Goal: Transaction & Acquisition: Book appointment/travel/reservation

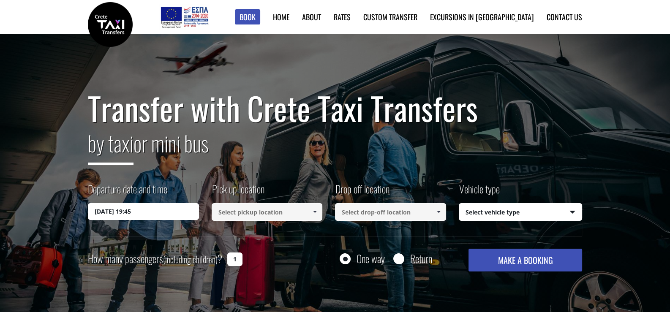
click at [135, 211] on input "[DATE] 19:45" at bounding box center [143, 211] width 111 height 17
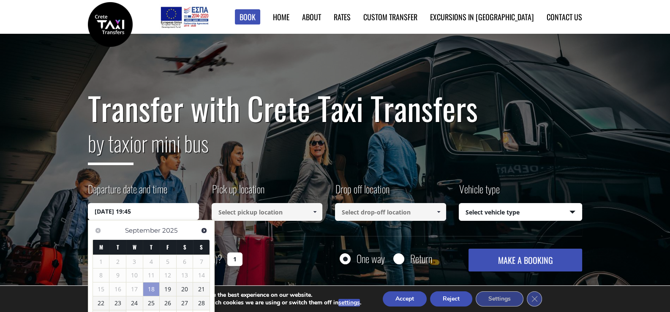
scroll to position [42, 0]
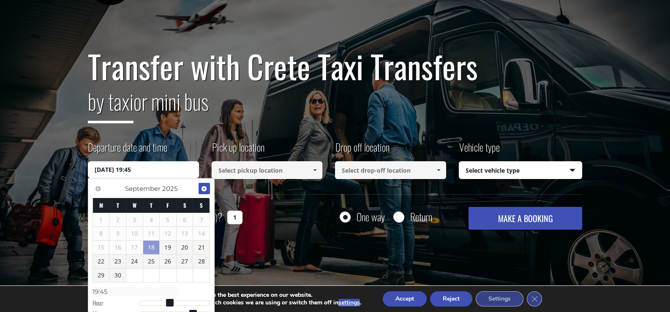
click at [203, 185] on span "Next" at bounding box center [204, 188] width 7 height 7
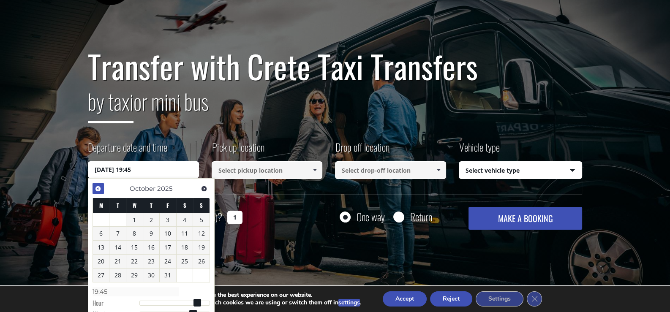
click at [98, 189] on span "Previous" at bounding box center [98, 188] width 7 height 7
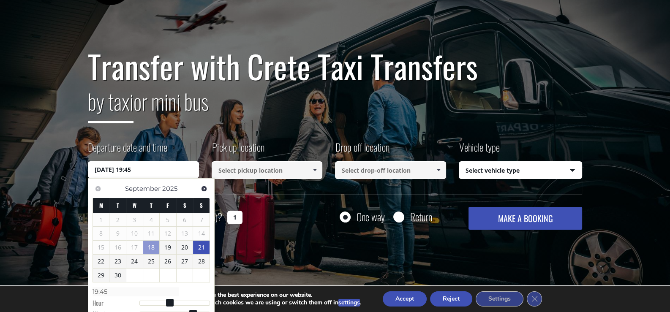
click at [200, 246] on link "21" at bounding box center [201, 248] width 16 height 14
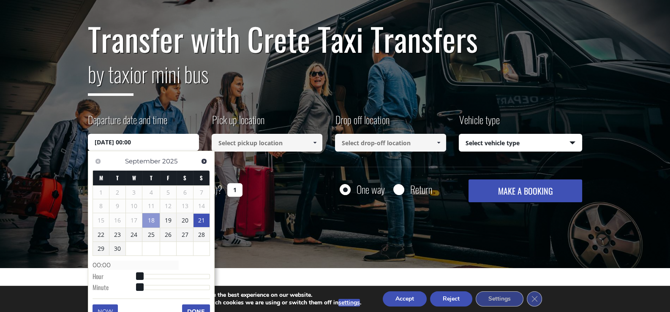
scroll to position [84, 0]
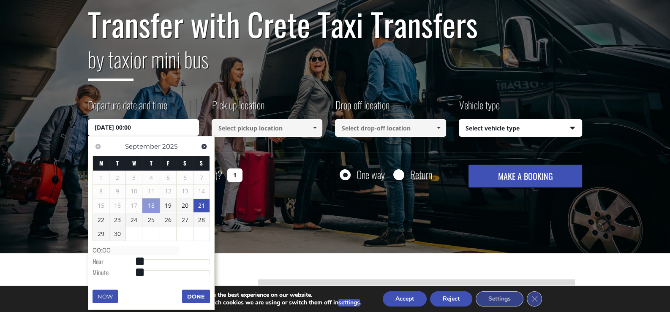
type input "[DATE] 01:00"
type input "01:00"
type input "[DATE] 03:00"
type input "03:00"
type input "[DATE] 06:00"
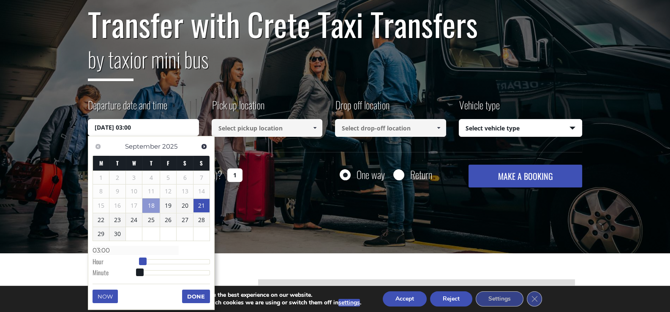
type input "06:00"
type input "[DATE] 07:00"
type input "07:00"
type input "[DATE] 08:00"
type input "08:00"
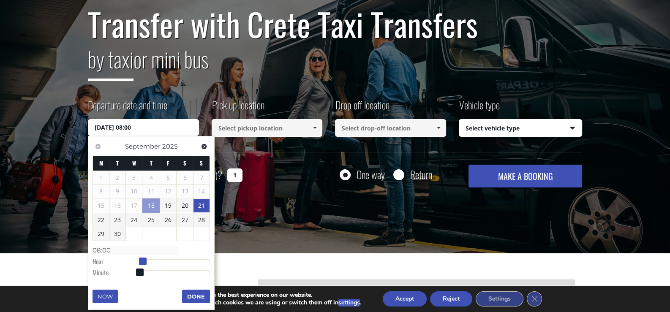
type input "[DATE] 09:00"
type input "09:00"
type input "[DATE] 10:00"
type input "10:00"
type input "[DATE] 11:00"
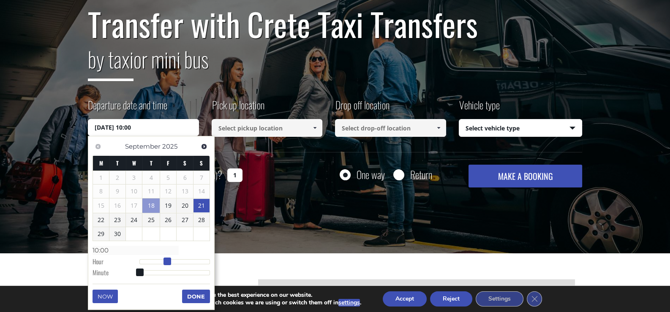
type input "11:00"
type input "[DATE] 13:00"
type input "13:00"
type input "[DATE] 15:00"
type input "15:00"
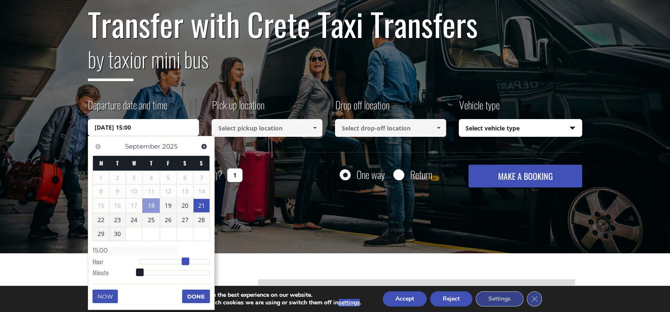
type input "[DATE] 16:00"
type input "16:00"
type input "[DATE] 17:00"
type input "17:00"
type input "[DATE] 18:00"
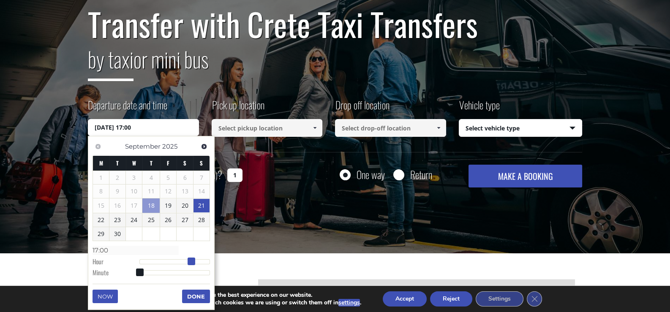
type input "18:00"
type input "[DATE] 20:00"
type input "20:00"
type input "[DATE] 21:00"
type input "21:00"
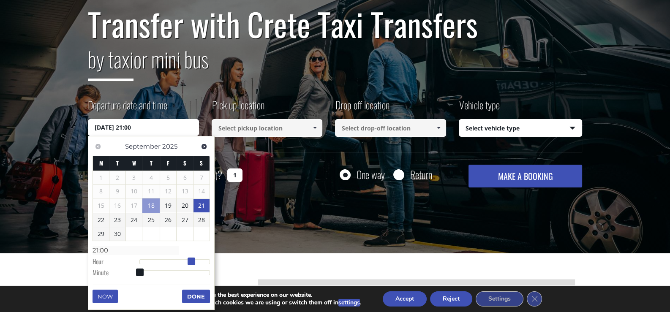
type input "[DATE] 22:00"
type input "22:00"
type input "[DATE] 23:00"
type input "23:00"
drag, startPoint x: 142, startPoint y: 261, endPoint x: 208, endPoint y: 268, distance: 66.7
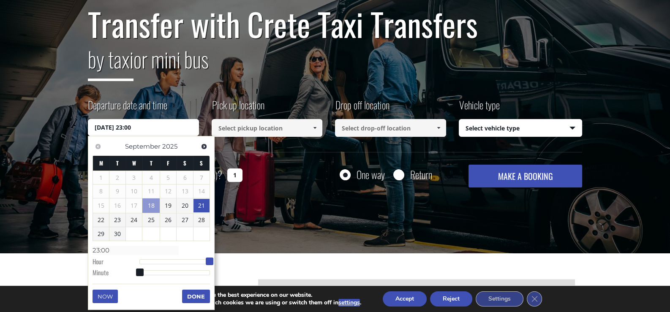
type input "[DATE] 23:01"
type input "23:01"
type input "[DATE] 23:02"
type input "23:02"
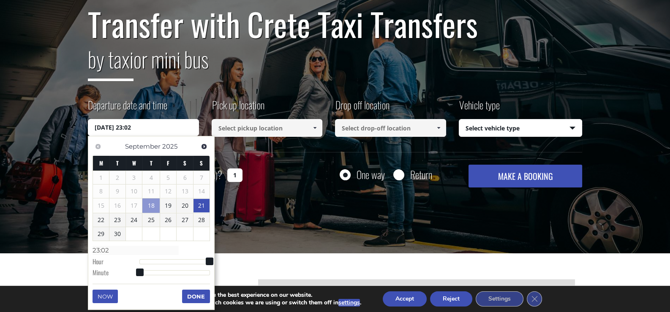
type input "[DATE] 23:03"
type input "23:03"
type input "[DATE] 23:04"
type input "23:04"
type input "[DATE] 23:05"
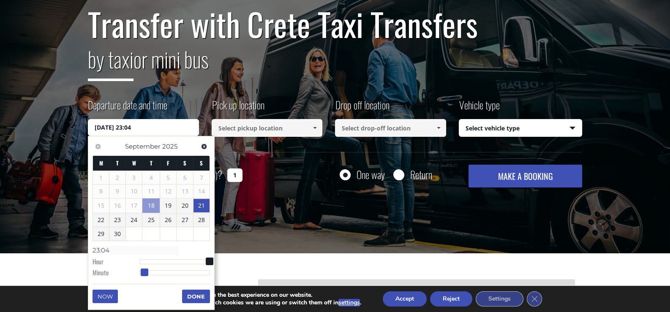
type input "23:05"
type input "[DATE] 23:06"
type input "23:06"
type input "[DATE] 23:07"
type input "23:07"
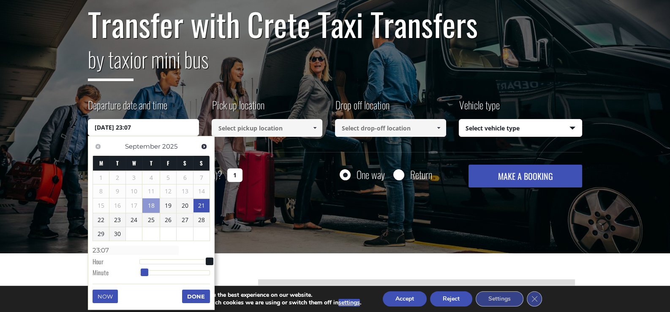
type input "[DATE] 23:08"
type input "23:08"
type input "[DATE] 23:09"
type input "23:09"
type input "[DATE] 23:11"
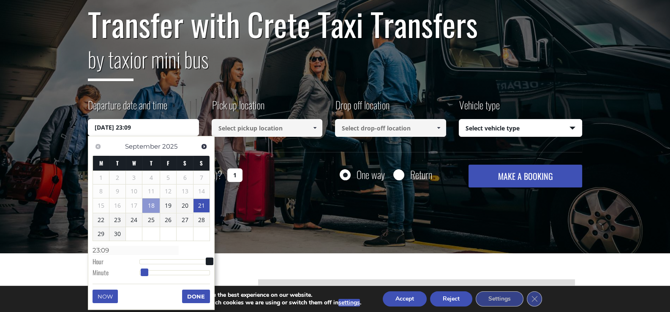
type input "23:11"
type input "[DATE] 23:13"
type input "23:13"
type input "[DATE] 23:15"
type input "23:15"
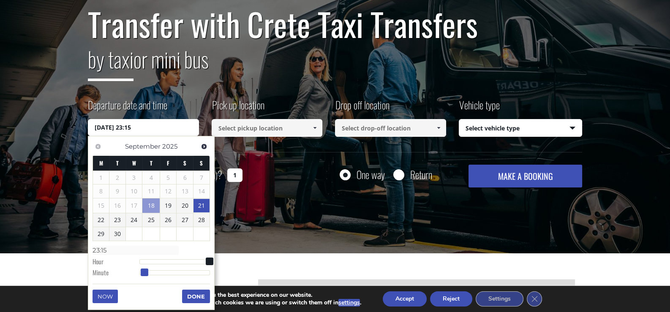
type input "[DATE] 23:18"
type input "23:18"
type input "[DATE] 23:21"
type input "23:21"
type input "[DATE] 23:23"
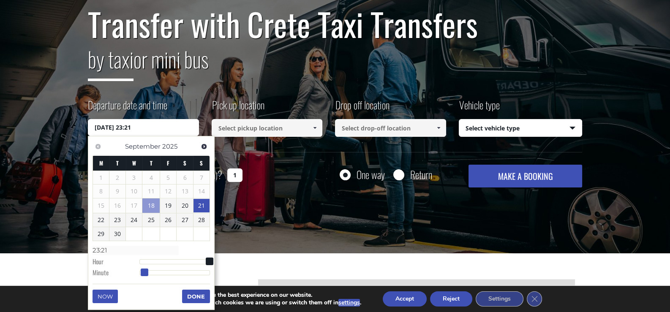
type input "23:23"
type input "[DATE] 23:26"
type input "23:26"
type input "[DATE] 23:30"
type input "23:30"
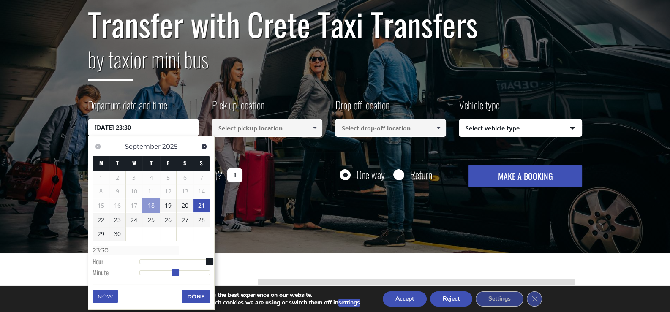
type input "[DATE] 23:33"
type input "23:33"
type input "[DATE] 23:36"
type input "23:36"
type input "[DATE] 23:38"
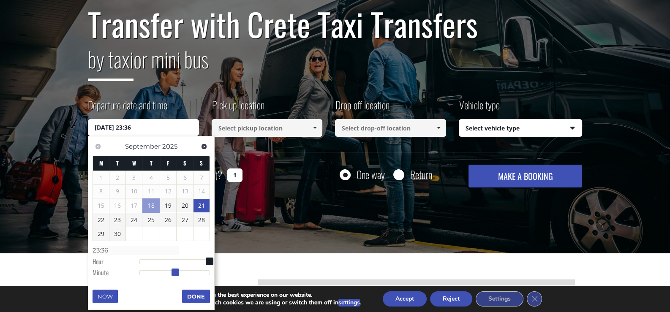
type input "23:38"
type input "[DATE] 23:39"
type input "23:39"
type input "[DATE] 23:41"
type input "23:41"
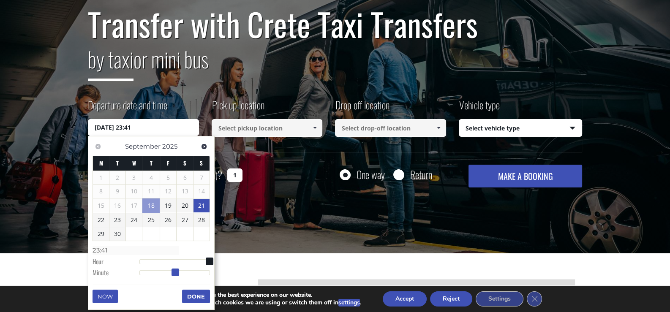
type input "[DATE] 23:42"
type input "23:42"
type input "[DATE] 23:43"
type input "23:43"
type input "[DATE] 23:44"
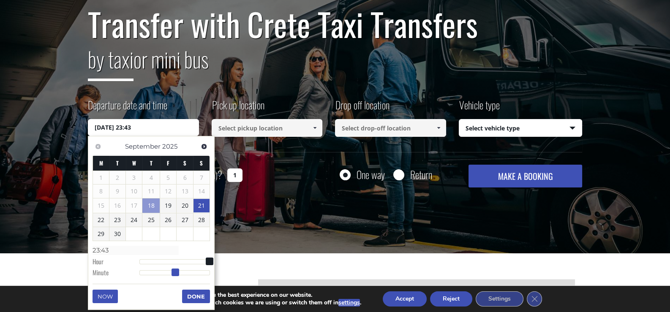
type input "23:44"
type input "[DATE] 23:46"
type input "23:46"
type input "[DATE] 23:47"
type input "23:47"
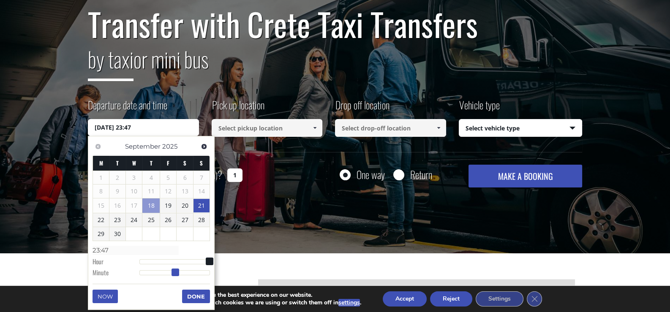
type input "[DATE] 23:48"
type input "23:48"
type input "[DATE] 23:49"
type input "23:49"
type input "[DATE] 23:50"
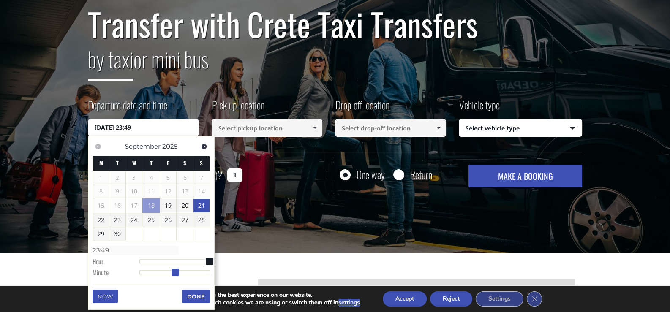
type input "23:50"
type input "[DATE] 23:52"
type input "23:52"
type input "[DATE] 23:56"
type input "23:56"
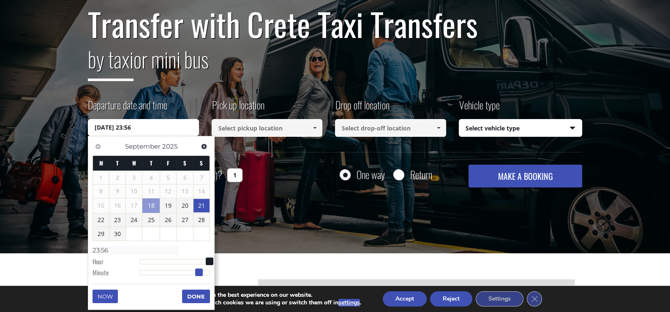
type input "[DATE] 23:59"
type input "23:59"
drag, startPoint x: 138, startPoint y: 269, endPoint x: 218, endPoint y: 289, distance: 82.7
click at [194, 295] on button "Done" at bounding box center [196, 297] width 28 height 14
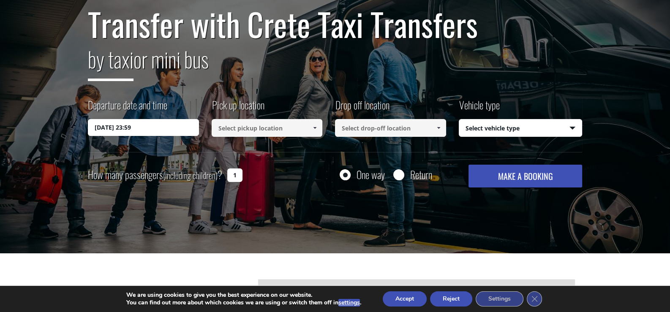
click at [231, 130] on input at bounding box center [267, 128] width 111 height 18
click at [315, 125] on span at bounding box center [314, 128] width 7 height 7
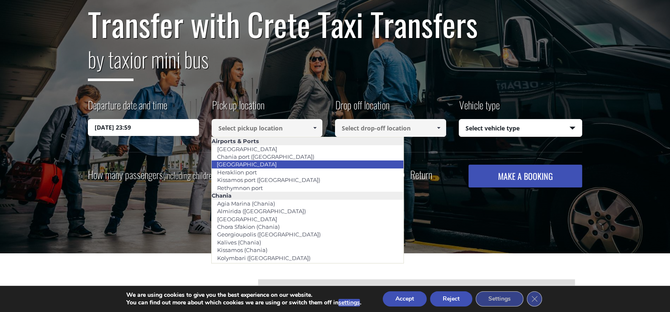
click at [258, 162] on link "[GEOGRAPHIC_DATA]" at bounding box center [246, 164] width 71 height 12
type input "[GEOGRAPHIC_DATA]"
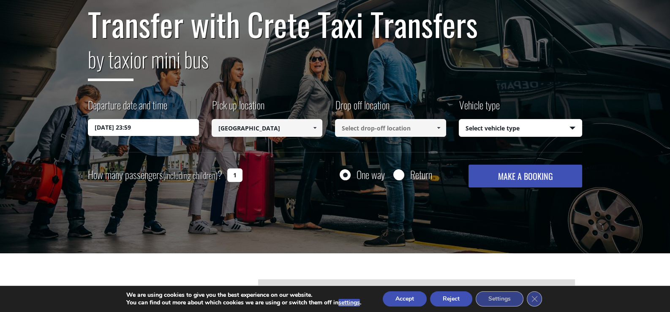
click at [397, 125] on input at bounding box center [390, 128] width 111 height 18
click at [439, 129] on span at bounding box center [438, 128] width 7 height 7
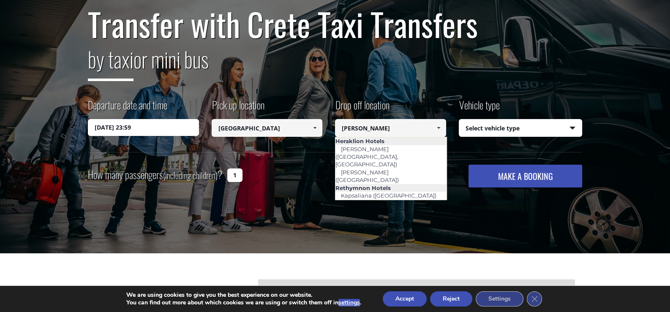
scroll to position [0, 0]
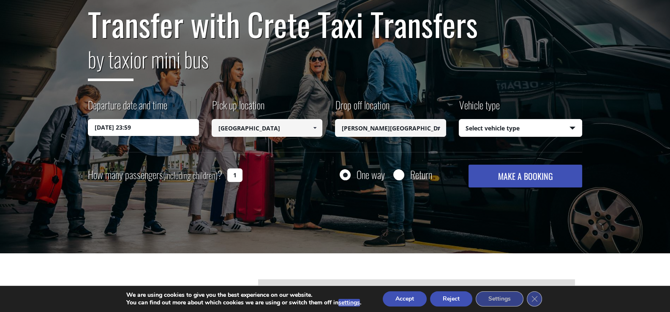
type input "[PERSON_NAME][GEOGRAPHIC_DATA]"
click at [562, 131] on select "Select vehicle type Taxi (4 passengers) Mercedes E Class Mini Van (7 passengers…" at bounding box center [520, 129] width 123 height 18
select select "540"
click at [459, 120] on select "Select vehicle type Taxi (4 passengers) Mercedes E Class Mini Van (7 passengers…" at bounding box center [520, 129] width 123 height 18
click at [496, 172] on button "MAKE A BOOKING" at bounding box center [526, 176] width 114 height 23
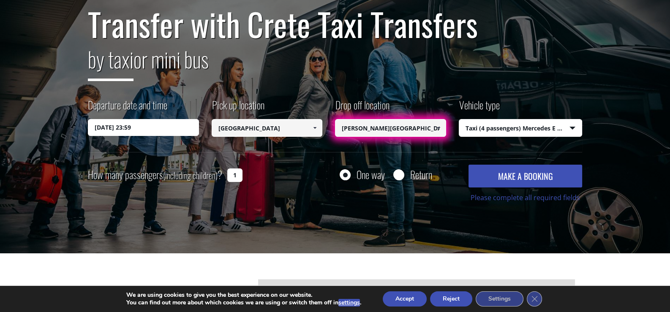
click at [412, 131] on input "[PERSON_NAME][GEOGRAPHIC_DATA]" at bounding box center [390, 128] width 111 height 18
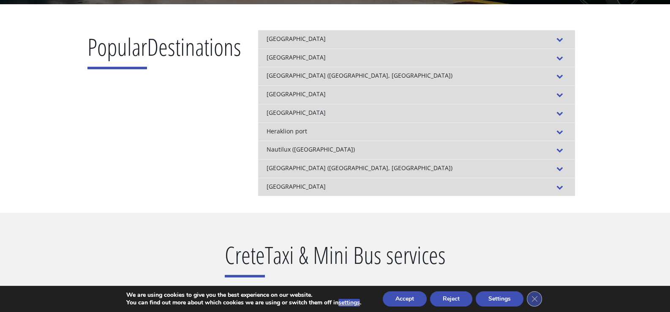
scroll to position [338, 0]
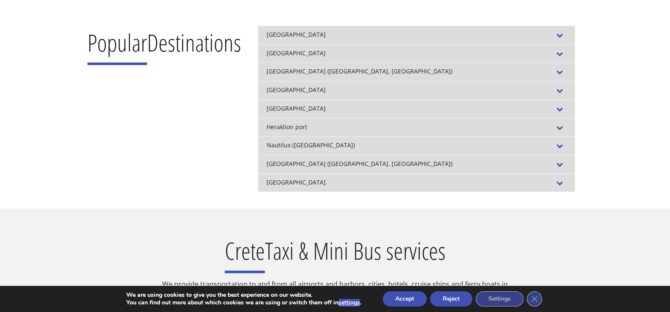
click at [410, 300] on button "Accept" at bounding box center [405, 299] width 44 height 15
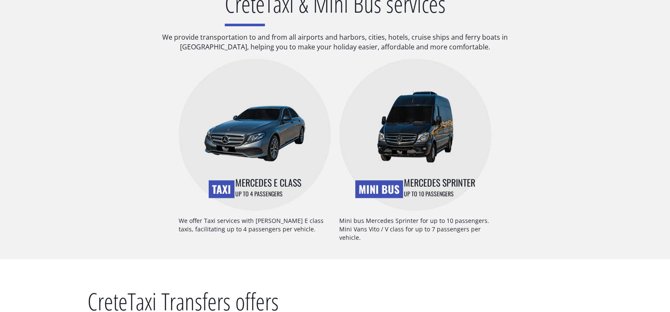
scroll to position [549, 0]
